Goal: Contribute content: Contribute content

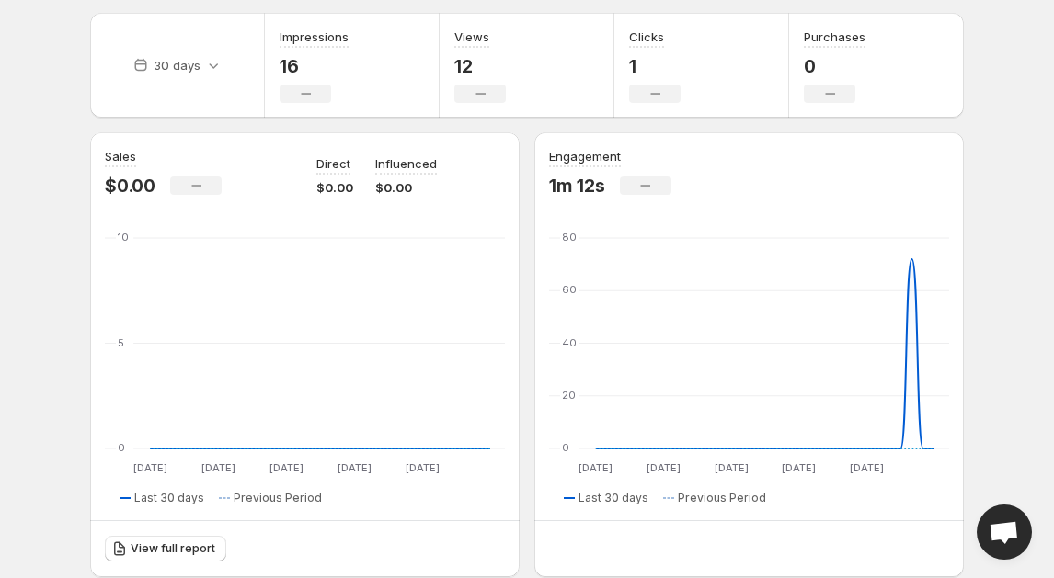
scroll to position [45, 0]
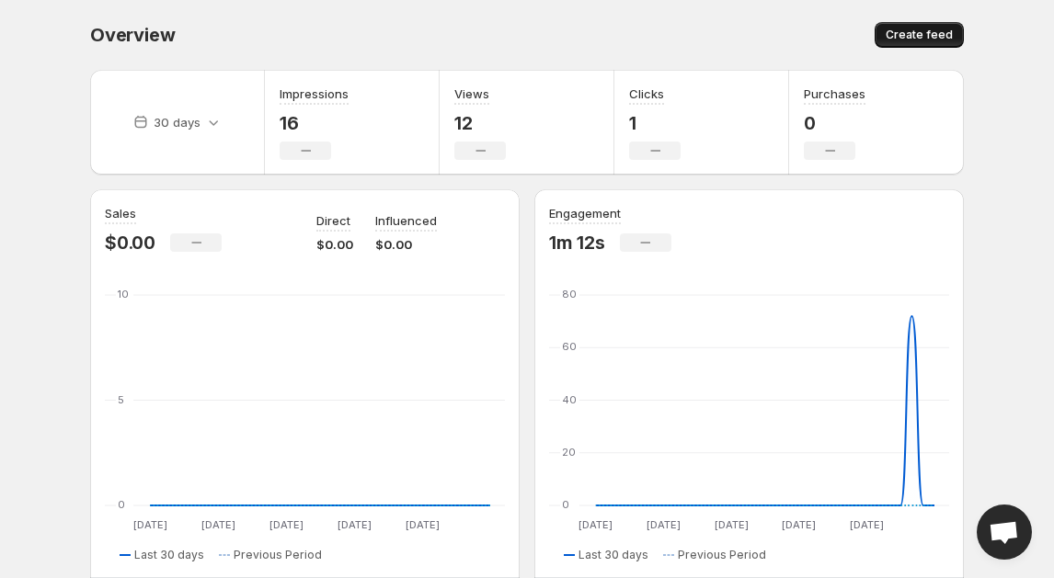
click at [919, 34] on span "Create feed" at bounding box center [918, 35] width 67 height 15
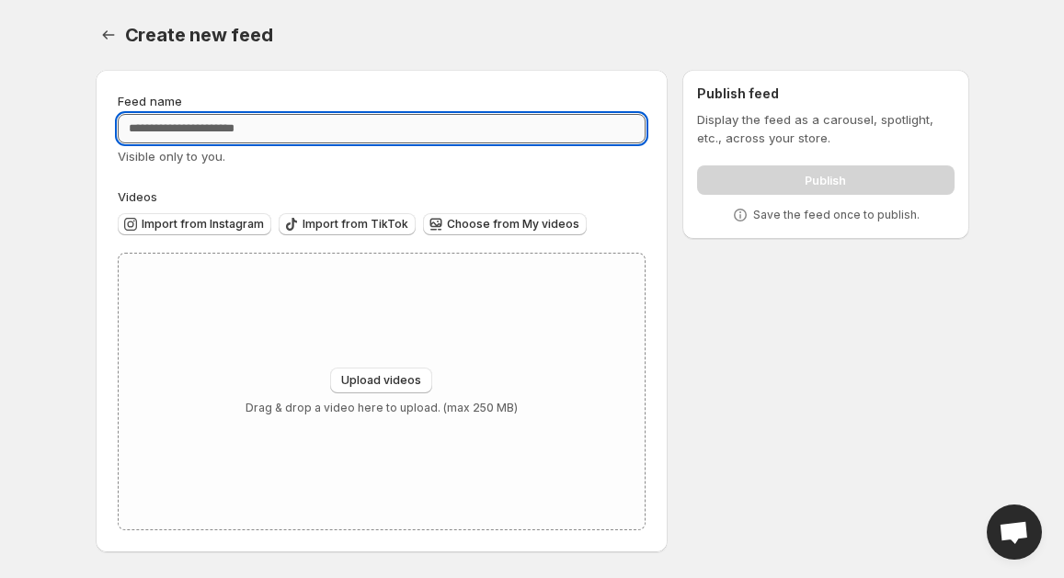
click at [218, 134] on input "Feed name" at bounding box center [382, 128] width 529 height 29
type input "*"
type input "**********"
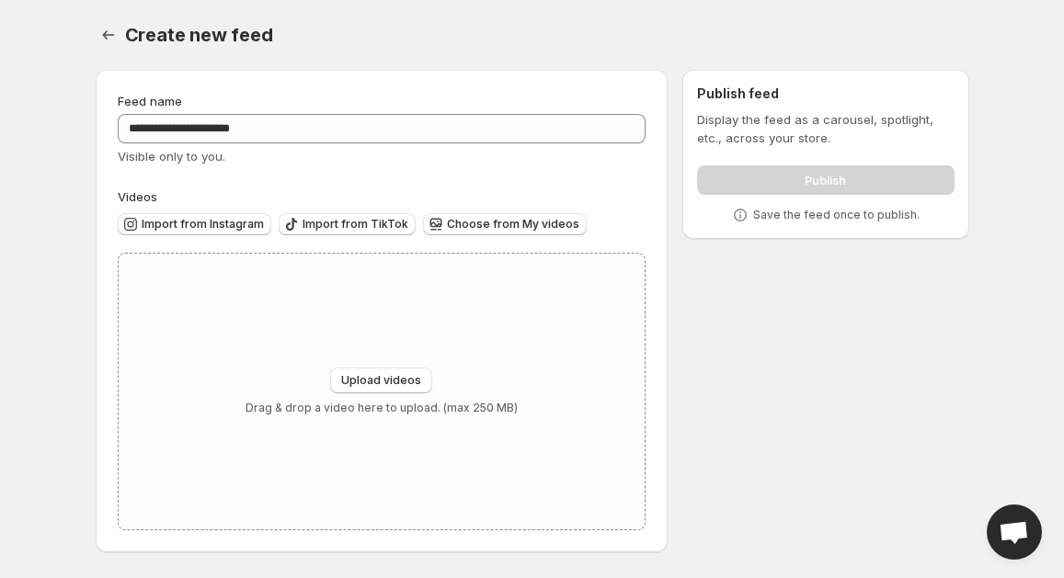
click at [344, 163] on div "Visible only to you." at bounding box center [382, 156] width 529 height 18
click at [226, 224] on span "Import from Instagram" at bounding box center [203, 224] width 122 height 15
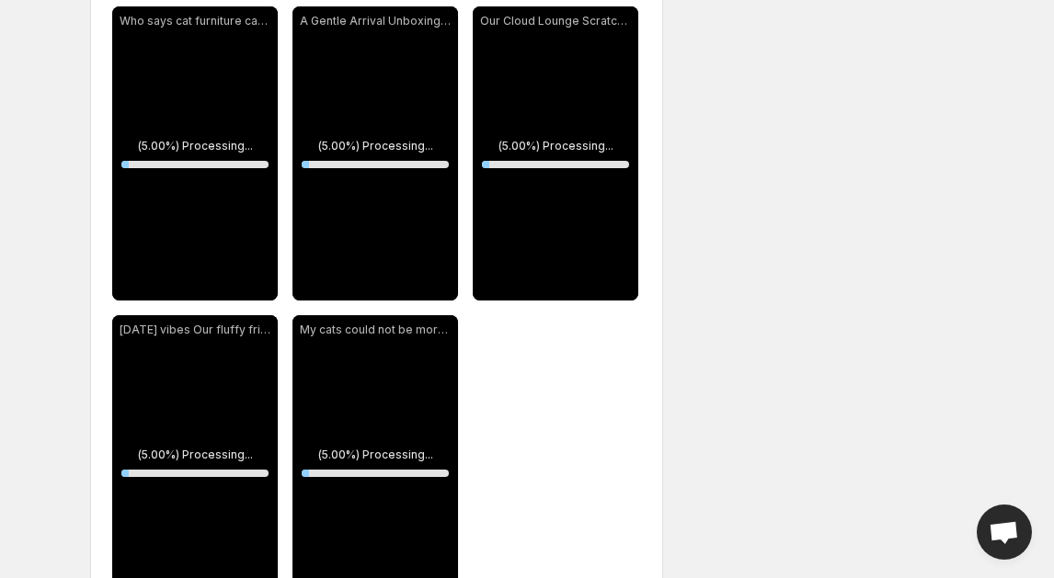
scroll to position [280, 0]
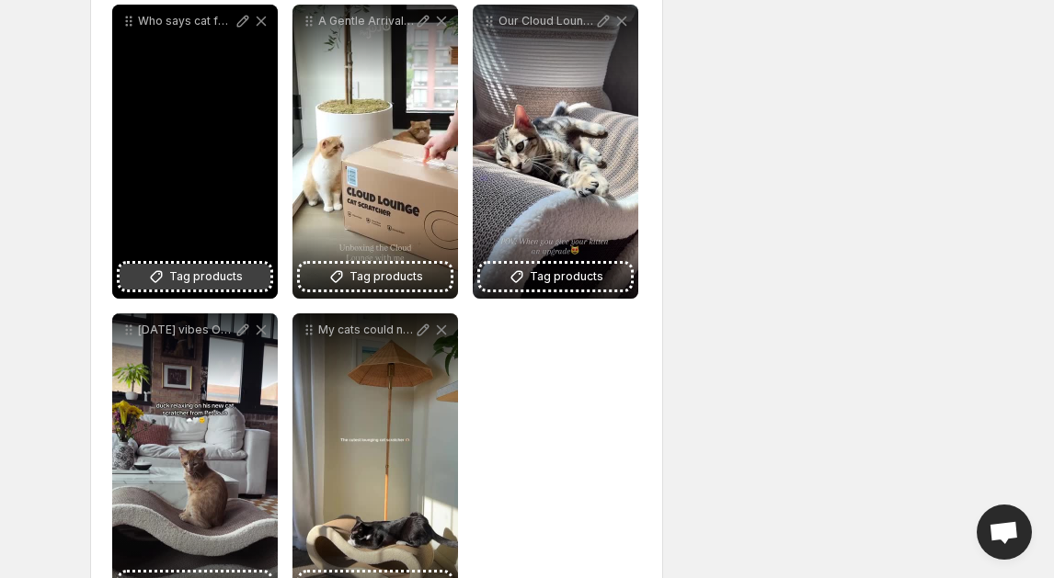
click at [227, 268] on span "Tag products" at bounding box center [206, 277] width 74 height 18
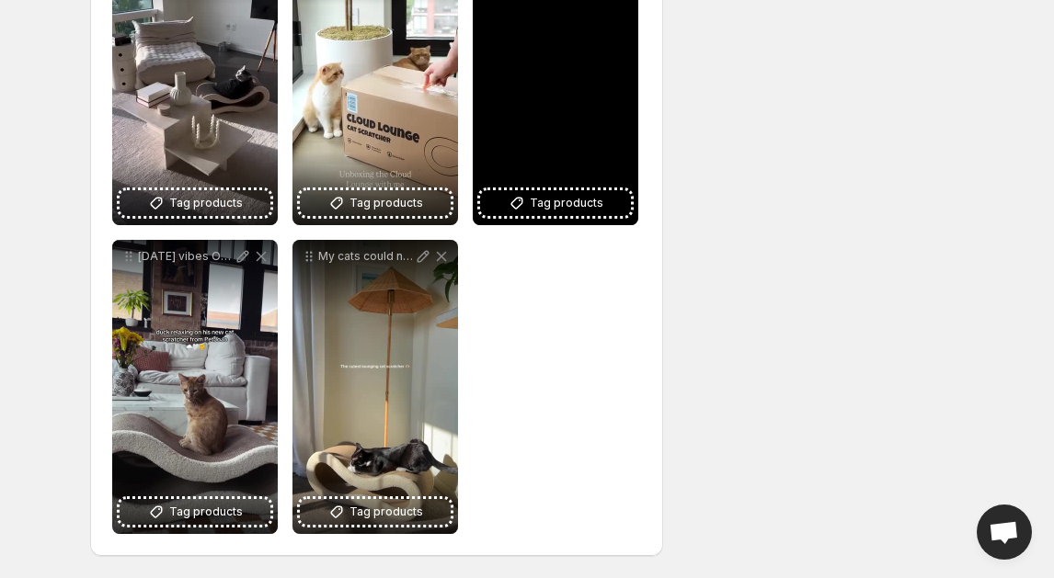
scroll to position [0, 0]
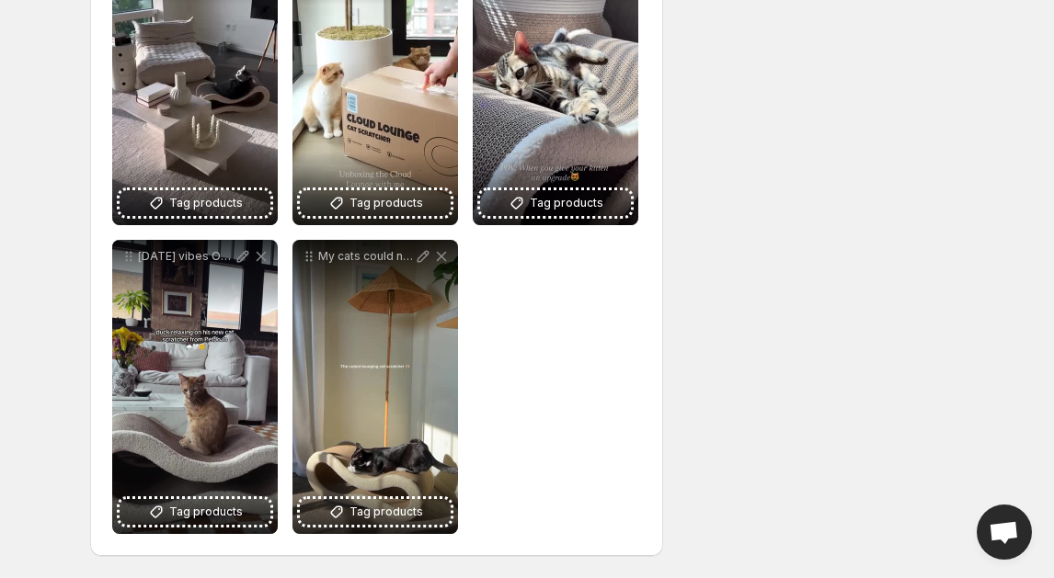
click at [591, 427] on div "**********" at bounding box center [376, 232] width 529 height 603
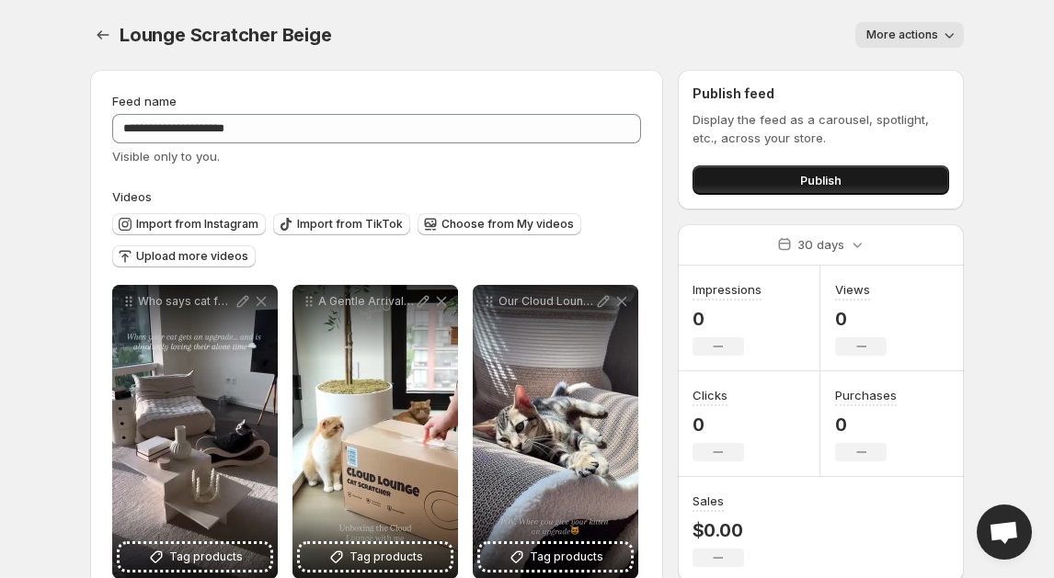
click at [812, 184] on span "Publish" at bounding box center [820, 180] width 41 height 18
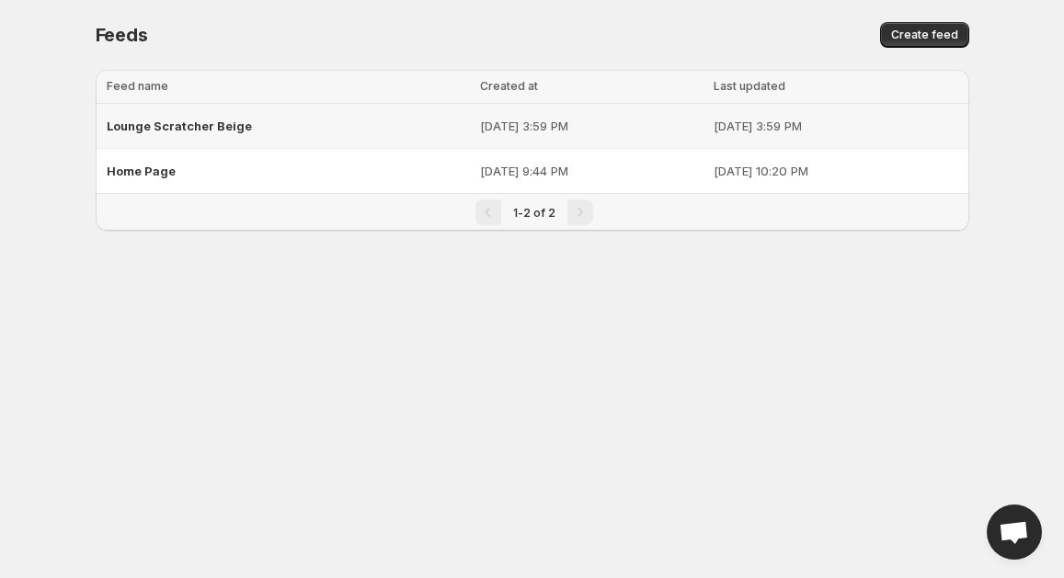
click at [240, 126] on span "Lounge Scratcher Beige" at bounding box center [179, 126] width 145 height 15
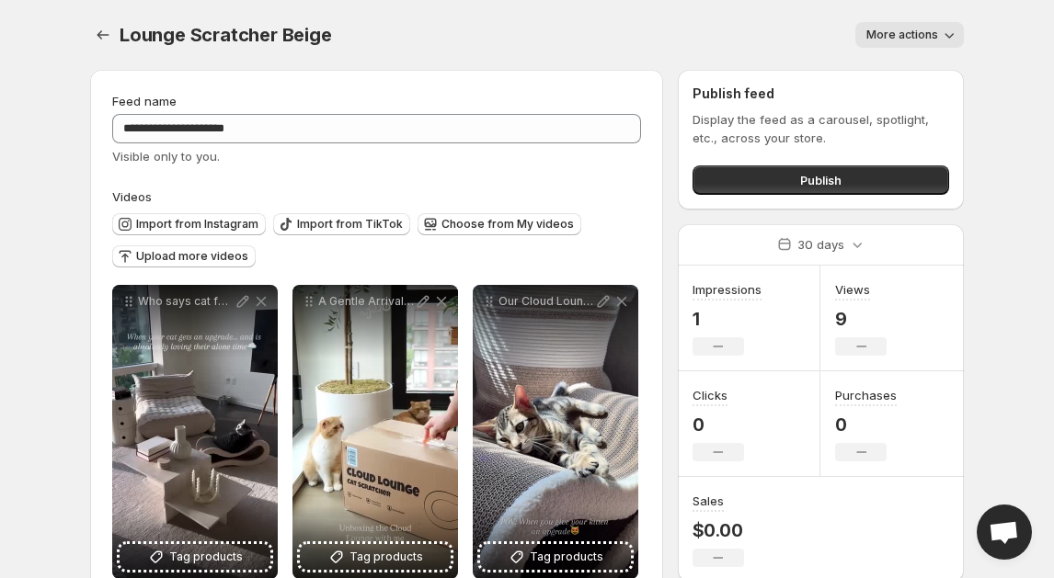
scroll to position [3, 0]
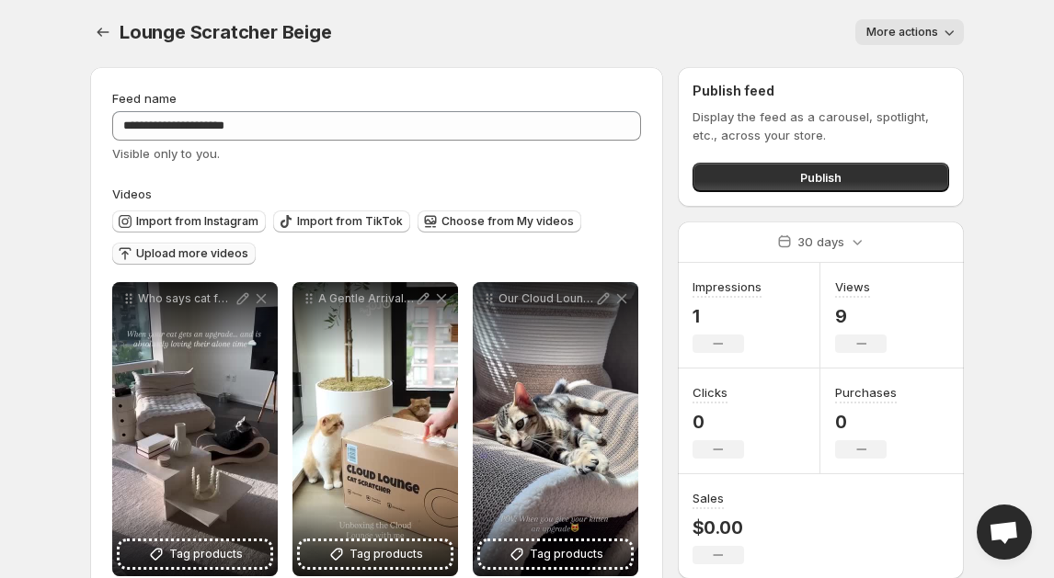
click at [199, 256] on span "Upload more videos" at bounding box center [192, 253] width 112 height 15
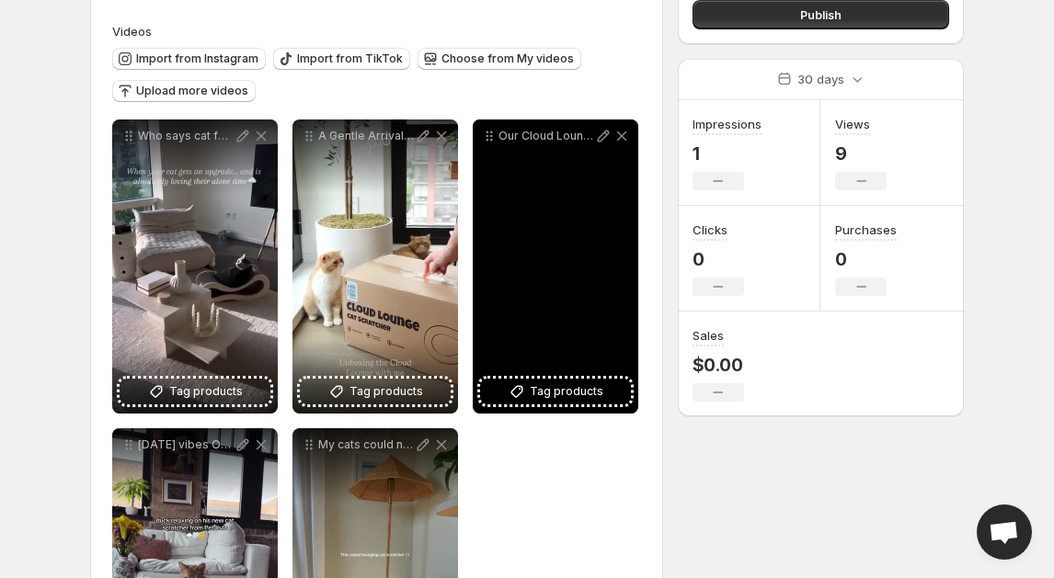
scroll to position [186, 0]
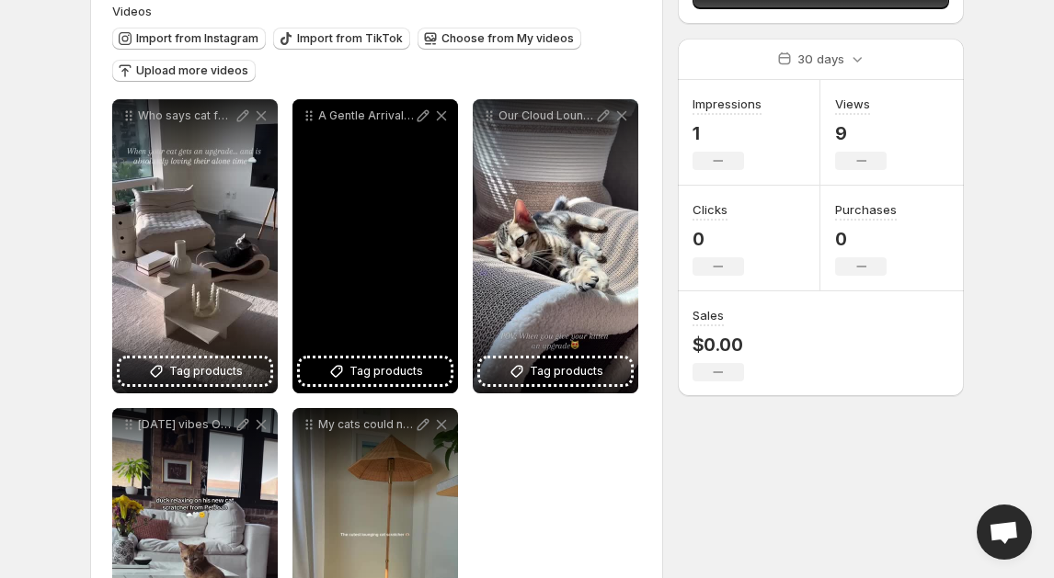
click at [368, 213] on div "A Gentle Arrival Unboxing the Cloud Lounge Soft textures cloud-like curves and …" at bounding box center [374, 246] width 165 height 294
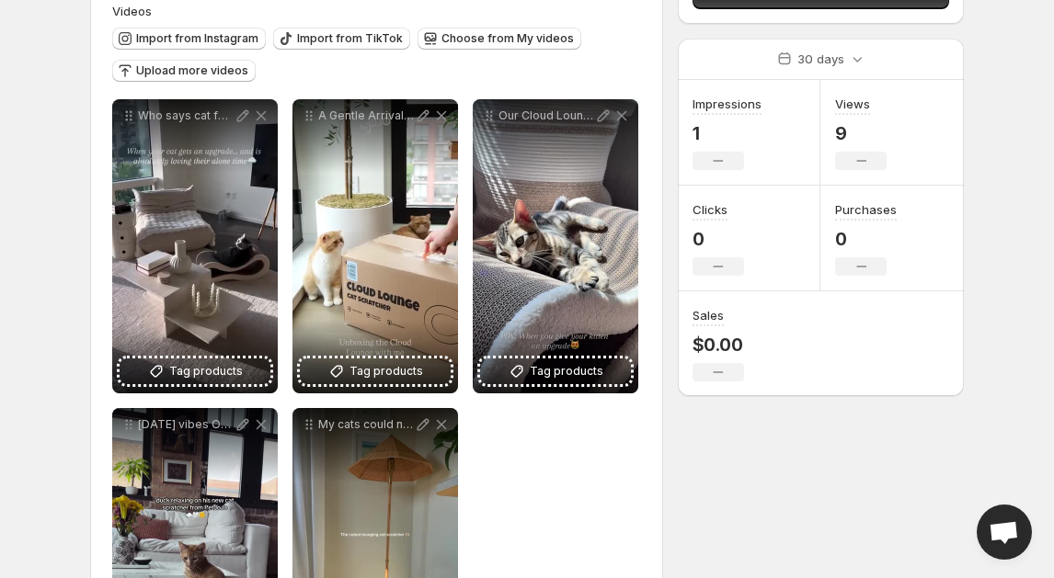
click at [584, 471] on div "**********" at bounding box center [376, 400] width 529 height 603
click at [193, 72] on span "Upload more videos" at bounding box center [192, 70] width 112 height 15
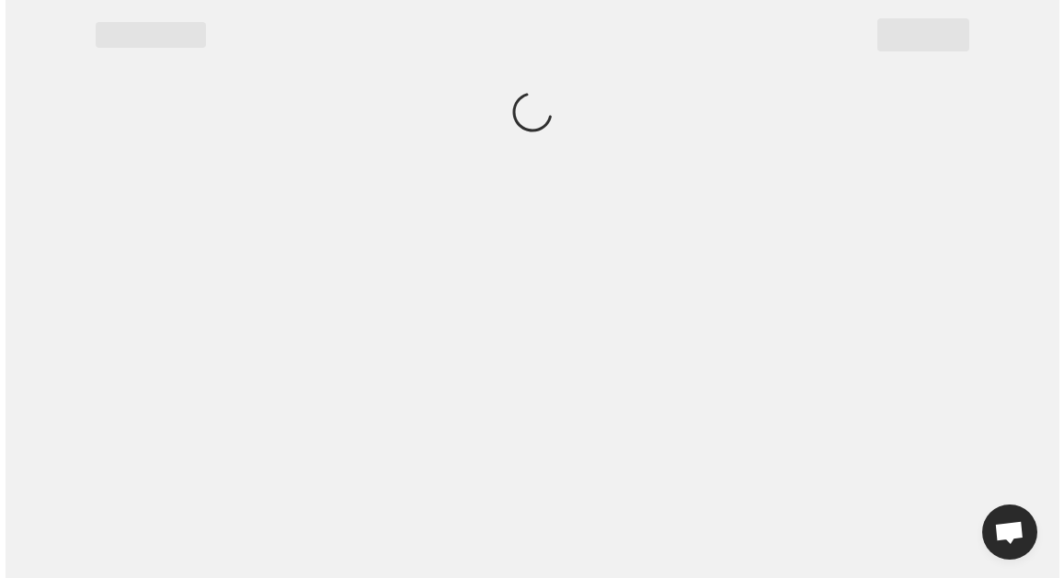
scroll to position [0, 0]
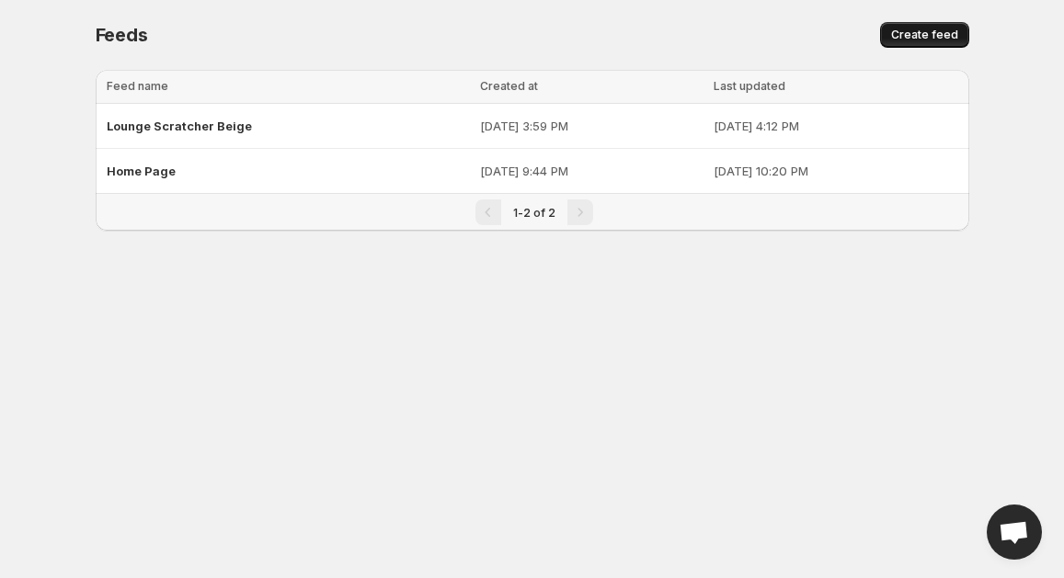
click at [912, 31] on span "Create feed" at bounding box center [924, 35] width 67 height 15
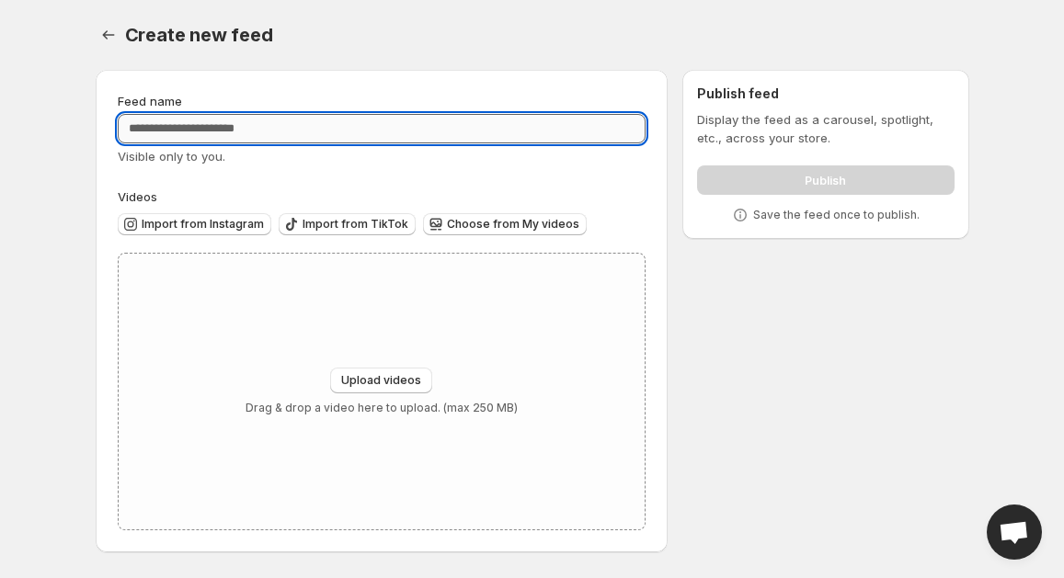
click at [278, 120] on input "Feed name" at bounding box center [382, 128] width 529 height 29
type input "**********"
click at [298, 352] on div "Upload videos Drag & drop a video here to upload. (max 250 MB)" at bounding box center [382, 392] width 527 height 276
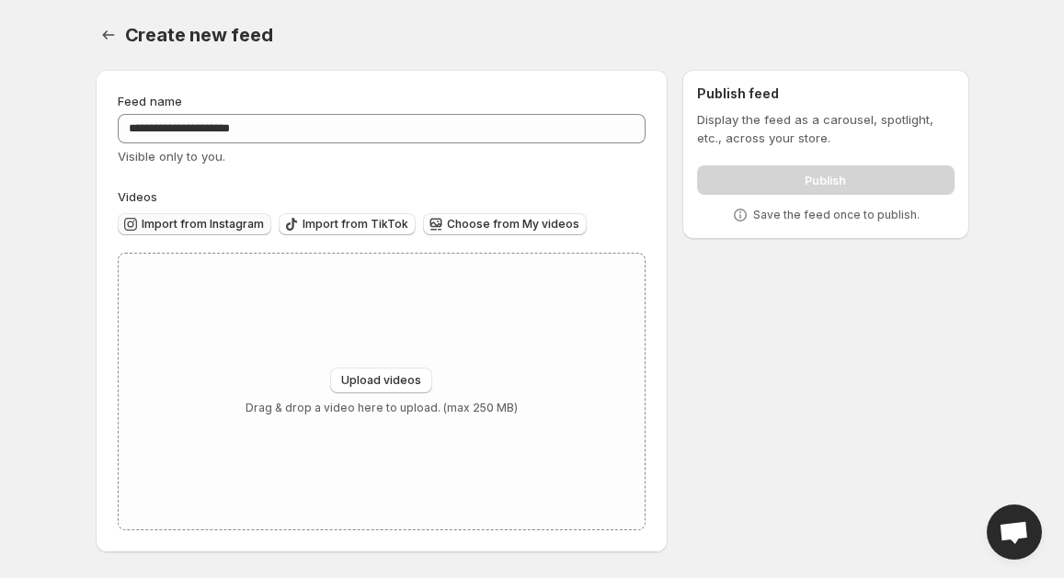
click at [240, 221] on span "Import from Instagram" at bounding box center [203, 224] width 122 height 15
